Goal: Task Accomplishment & Management: Manage account settings

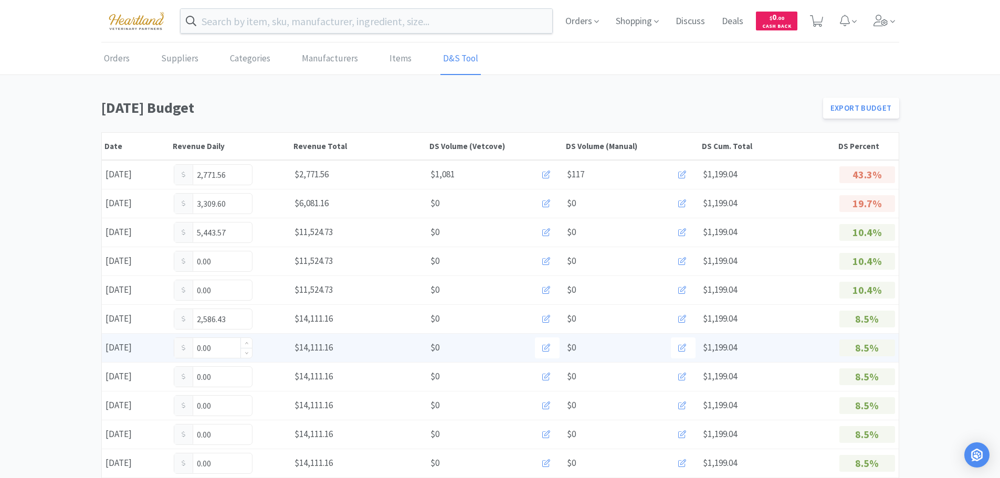
click at [224, 340] on input "0.00" at bounding box center [213, 348] width 78 height 20
type input "0"
type input "522.00"
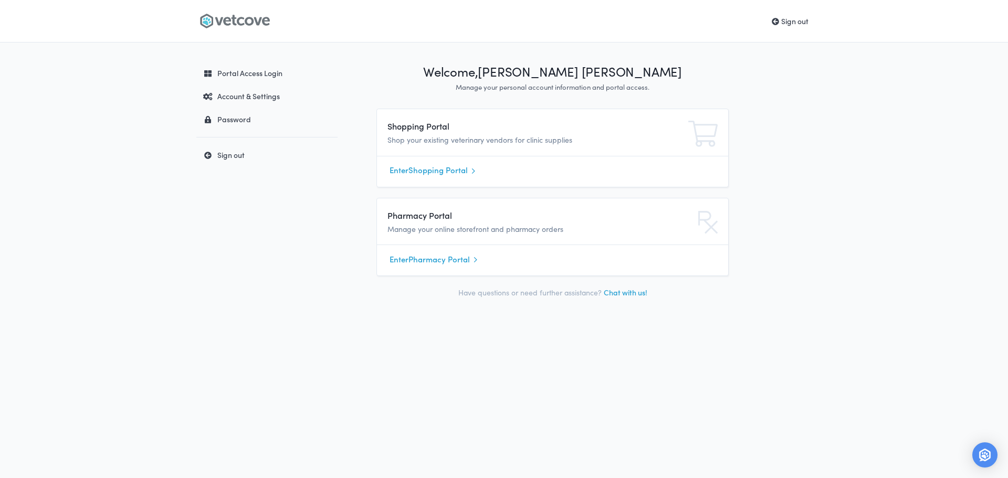
click at [429, 170] on link "Enter Shopping Portal" at bounding box center [552, 171] width 326 height 16
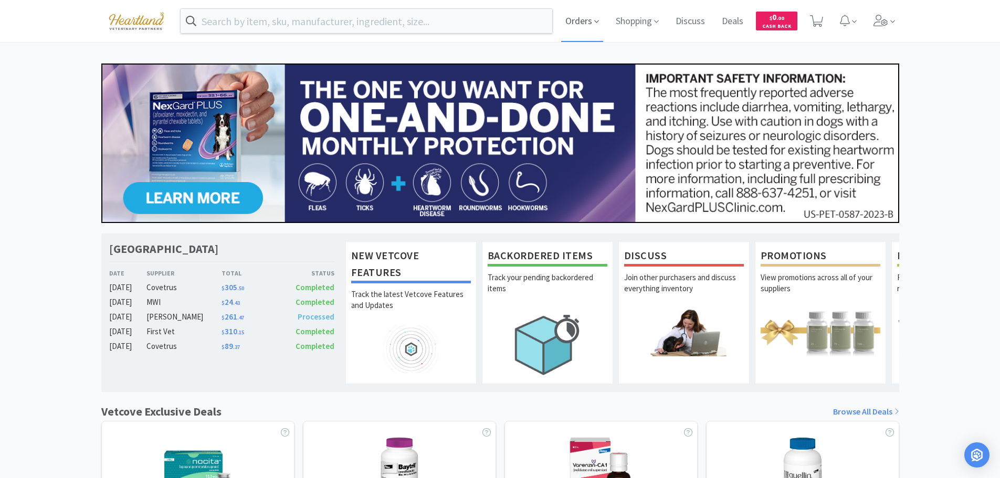
click at [594, 24] on icon at bounding box center [596, 21] width 5 height 9
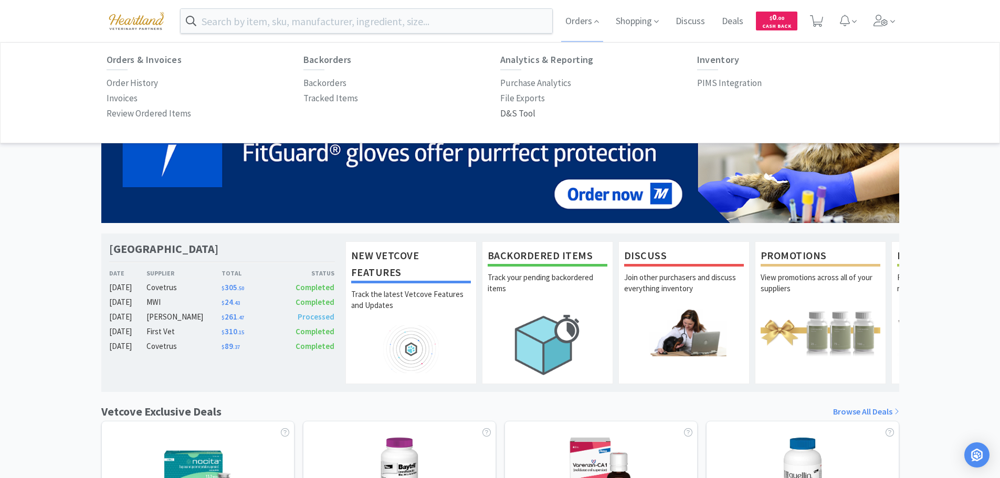
click at [510, 111] on p "D&S Tool" at bounding box center [517, 114] width 35 height 14
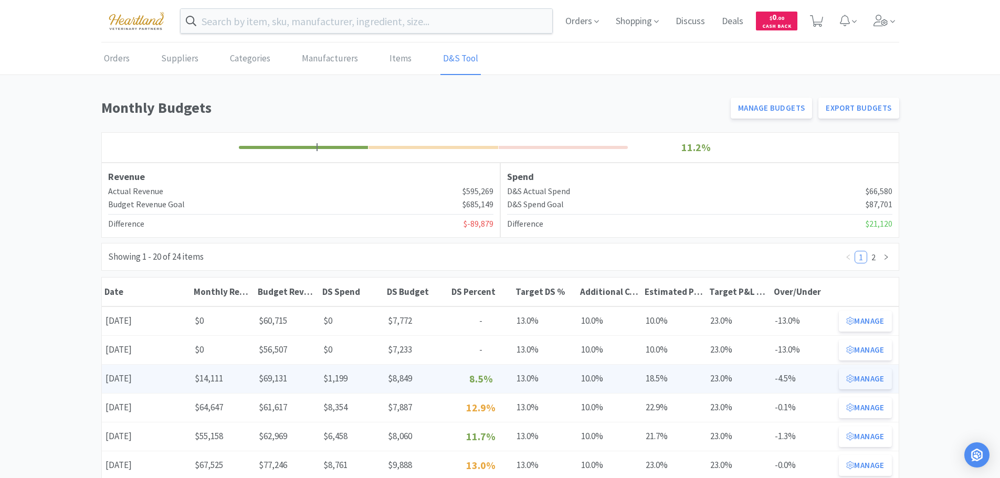
click at [858, 381] on button "Manage" at bounding box center [865, 378] width 52 height 21
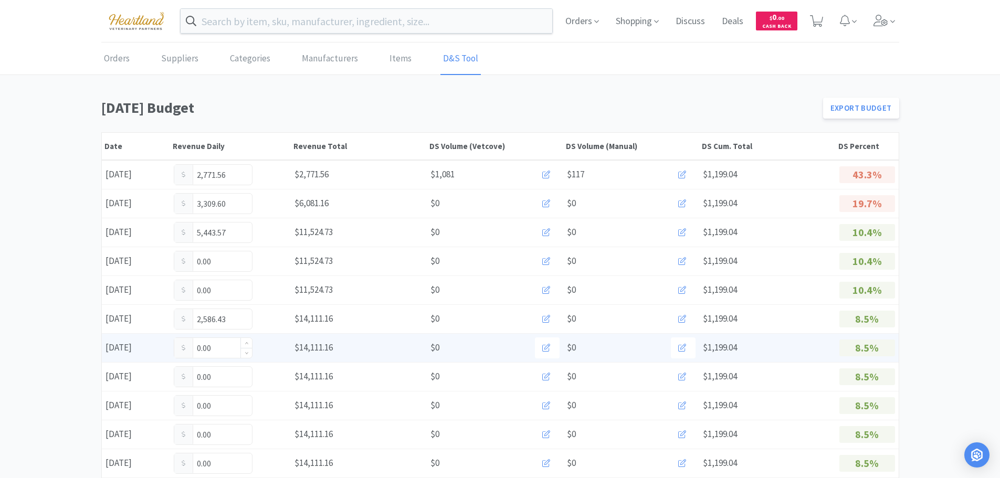
click at [226, 350] on input "0.00" at bounding box center [213, 348] width 78 height 20
type input "0"
type input "522.00"
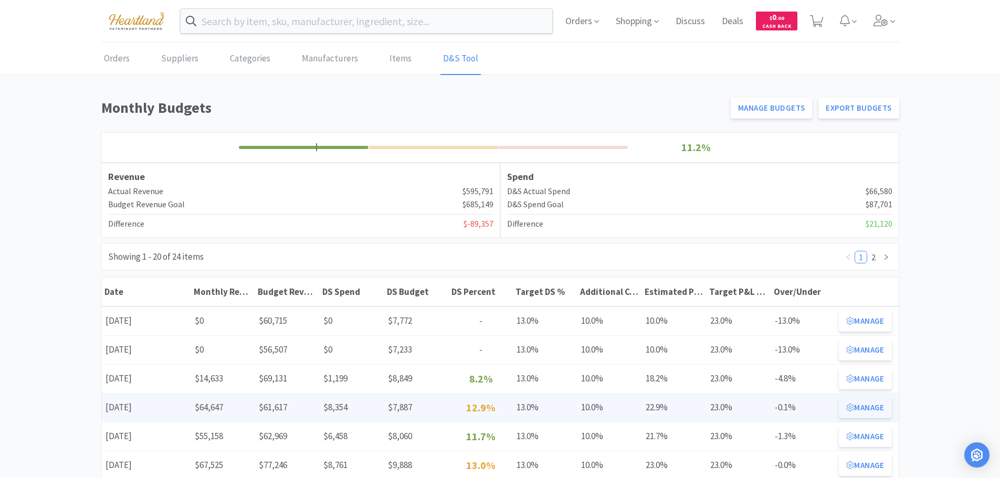
click at [874, 409] on button "Manage" at bounding box center [865, 407] width 52 height 21
